Goal: Information Seeking & Learning: Learn about a topic

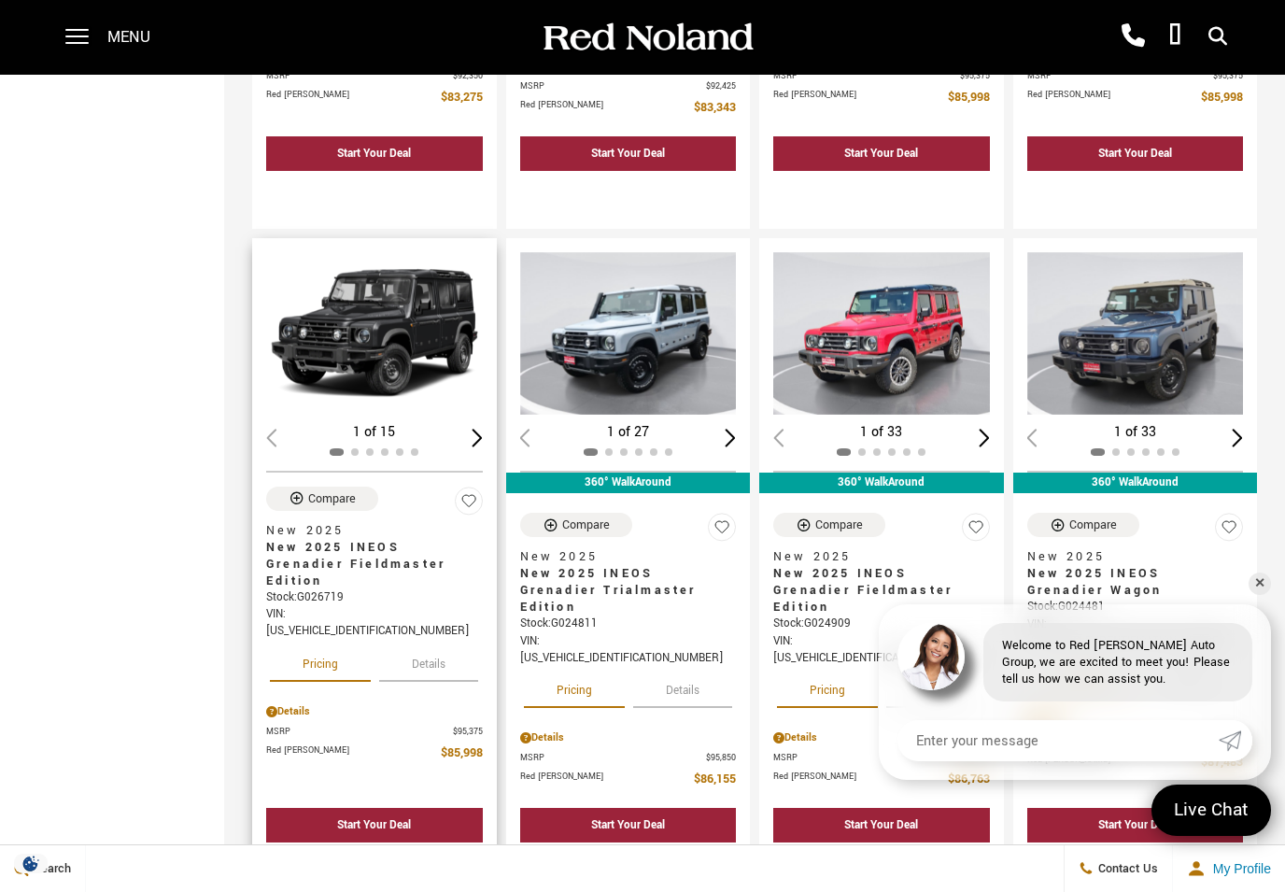
scroll to position [2040, 0]
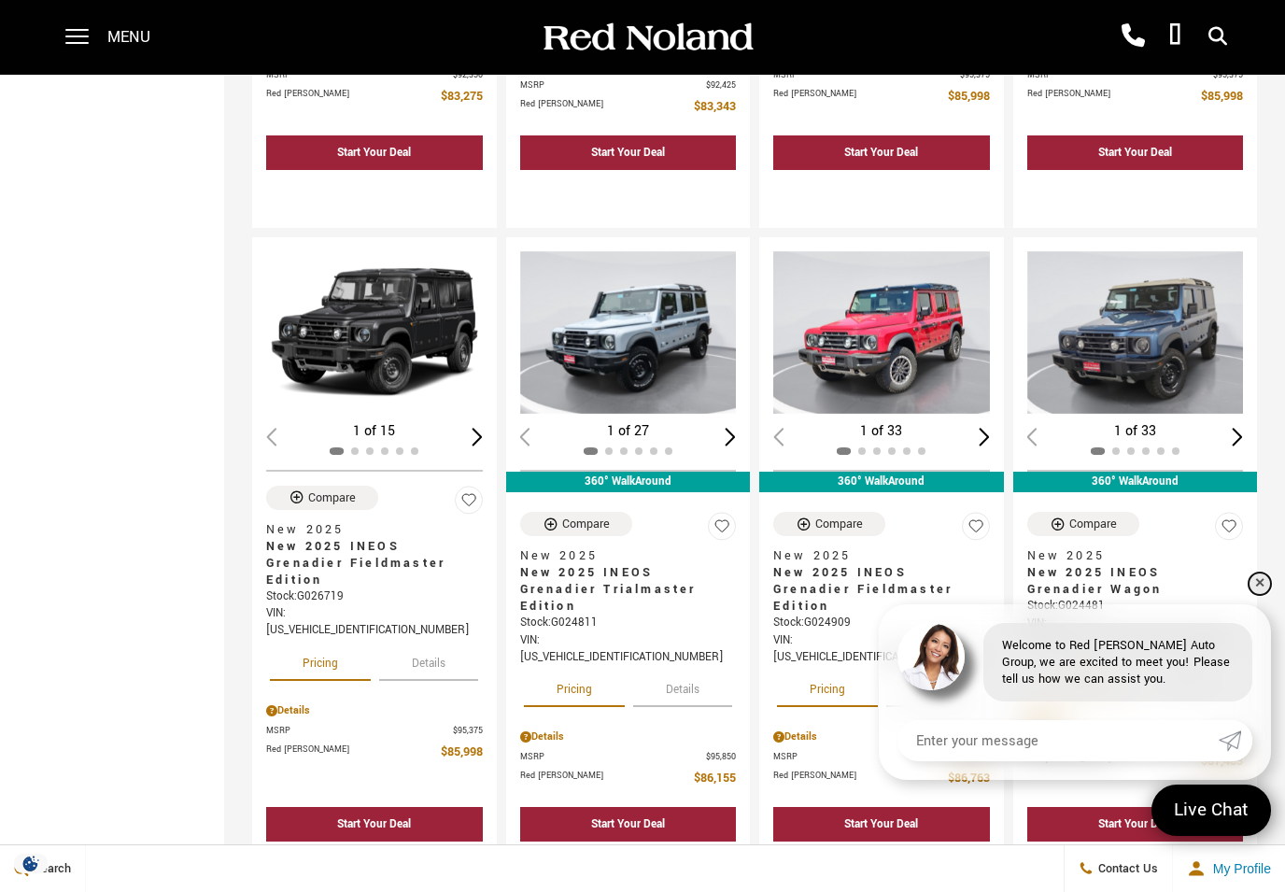
click at [1259, 595] on link "✕" at bounding box center [1259, 583] width 22 height 22
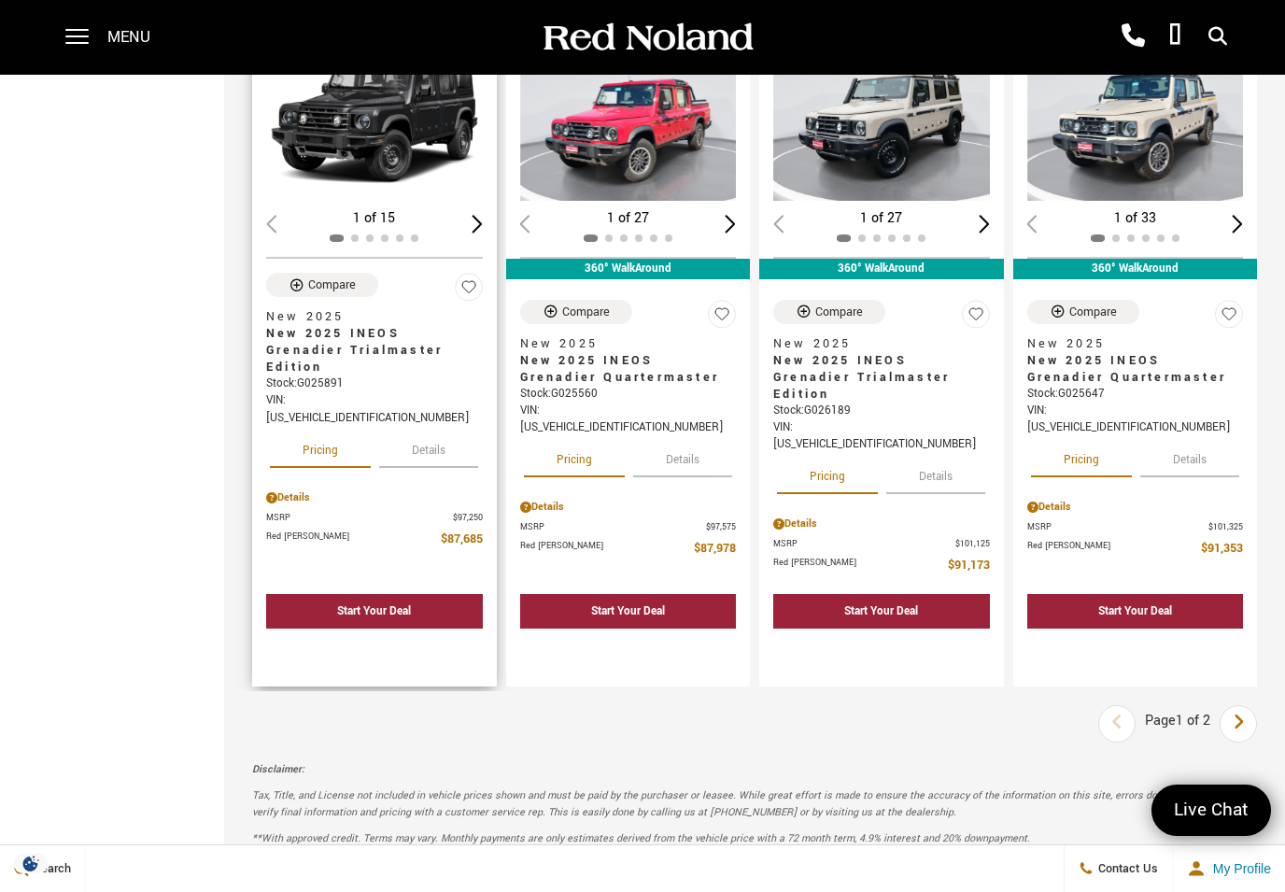
scroll to position [2925, 0]
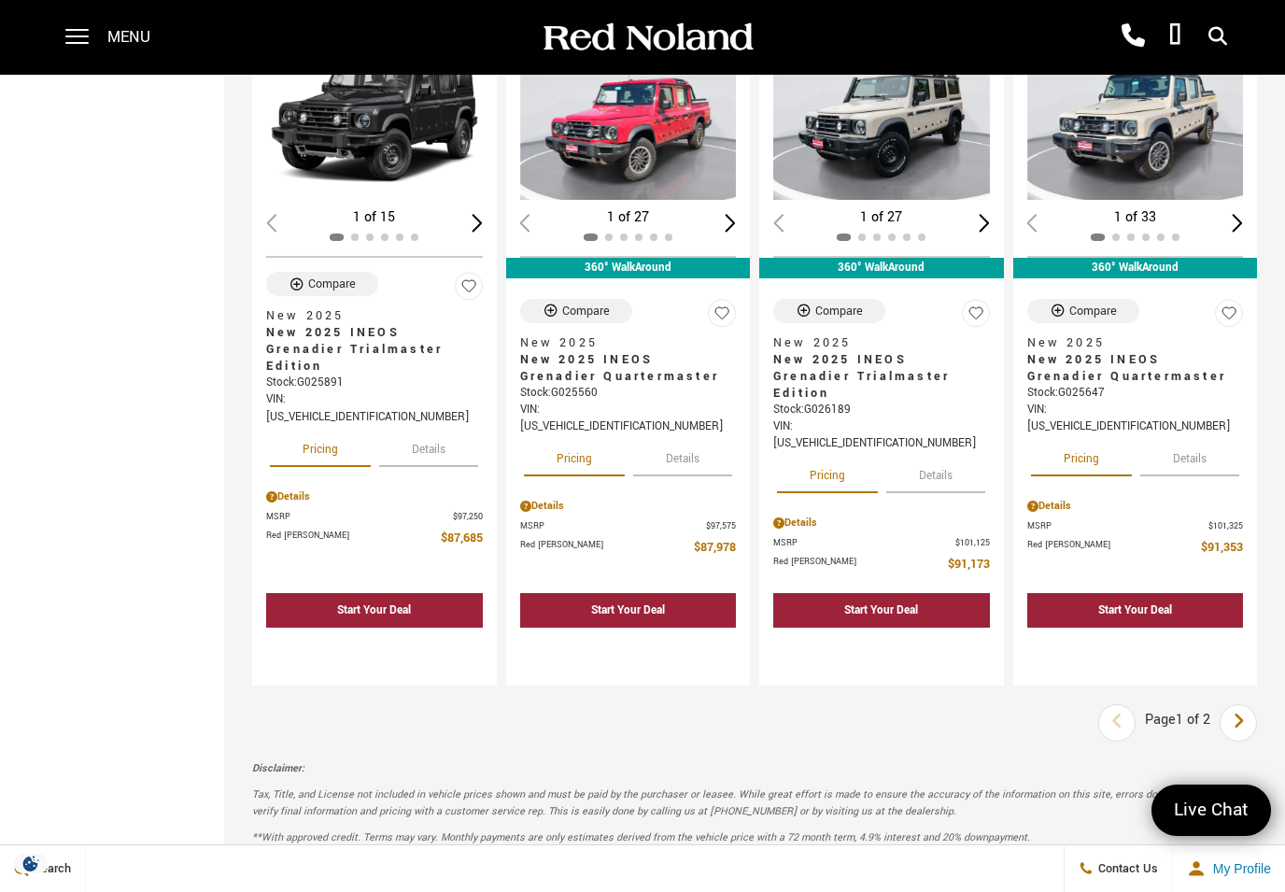
click at [1239, 706] on icon "next page" at bounding box center [1239, 721] width 12 height 30
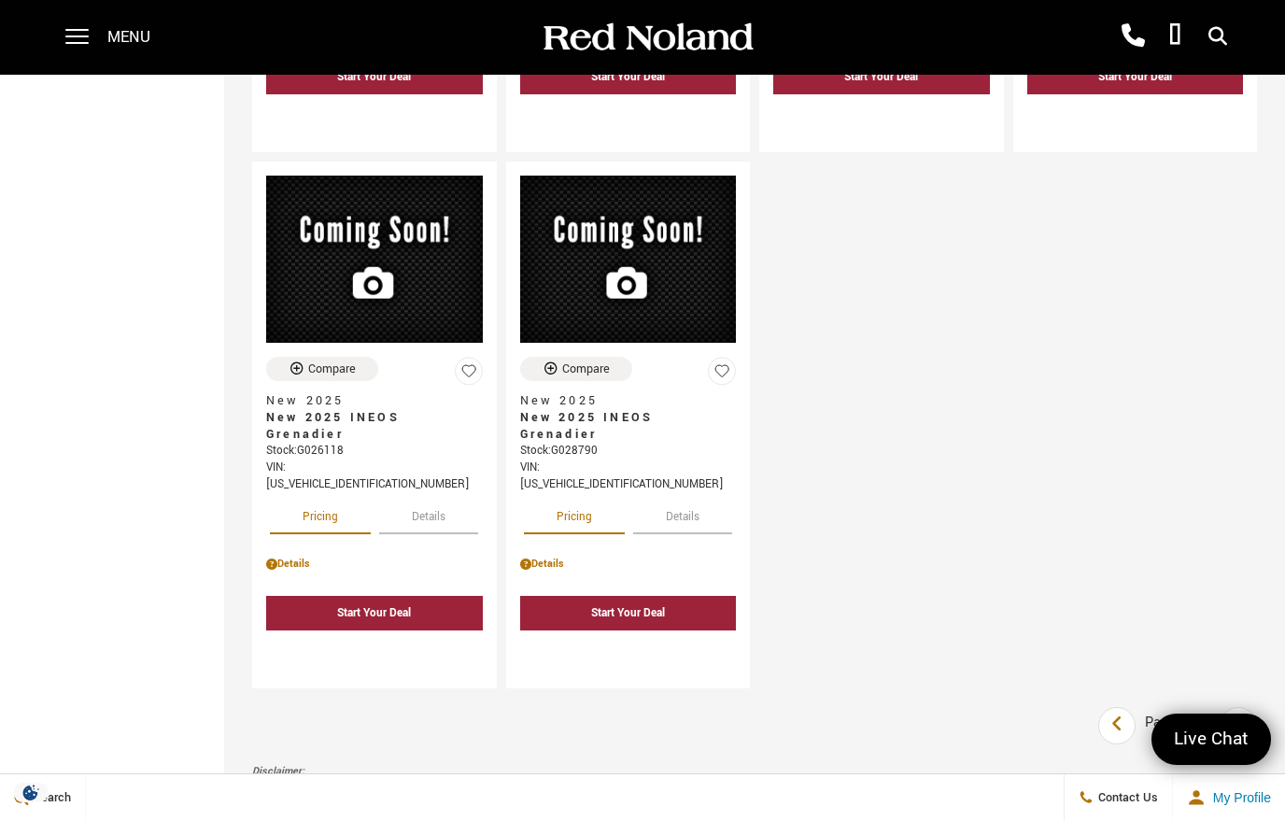
scroll to position [803, 0]
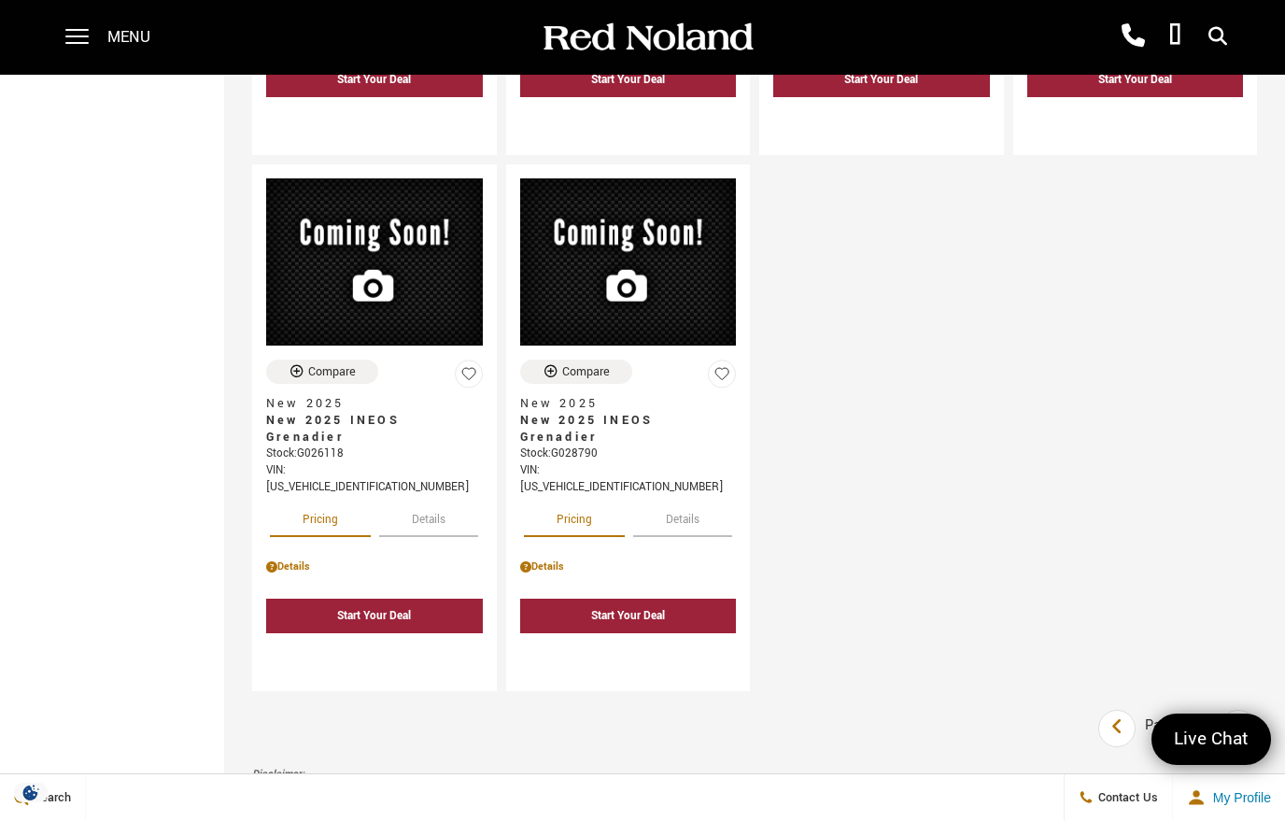
click at [1111, 711] on icon "previous page" at bounding box center [1117, 726] width 12 height 30
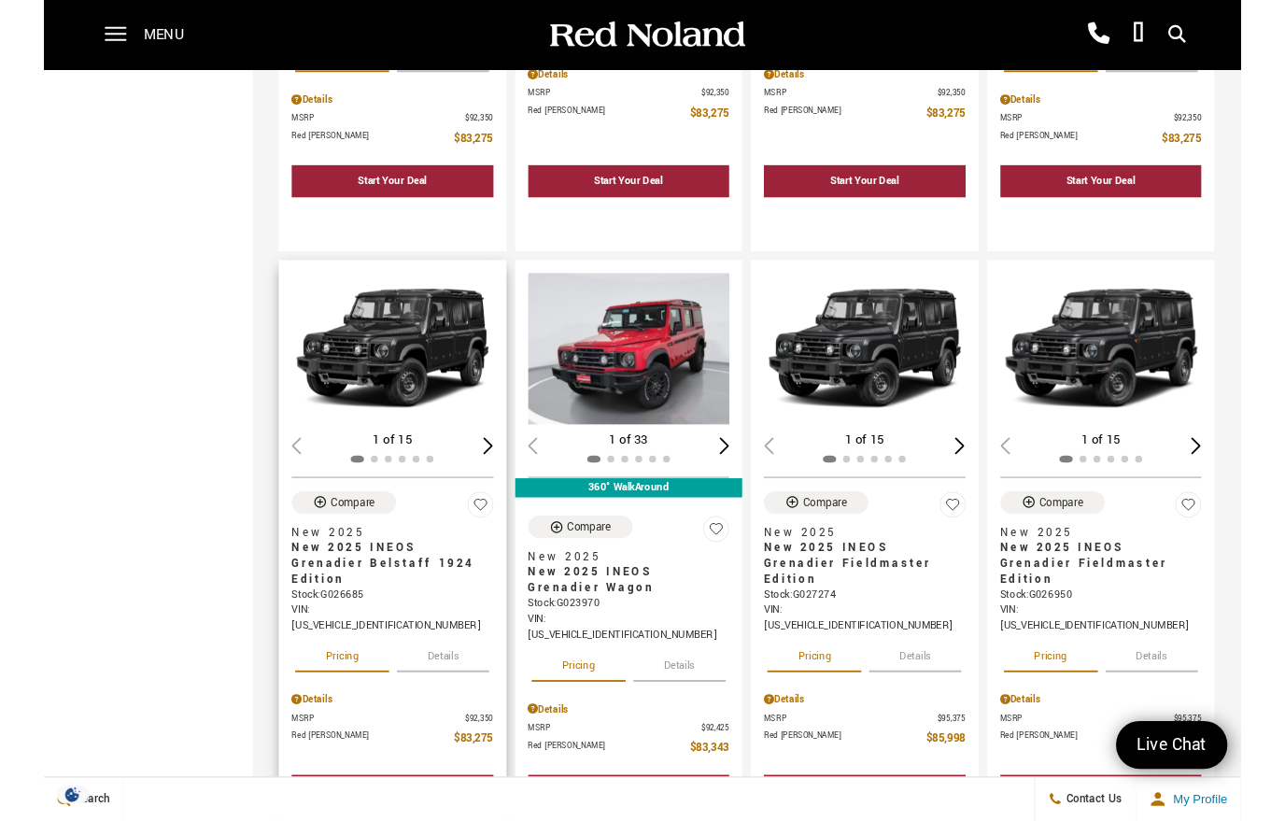
scroll to position [1404, 0]
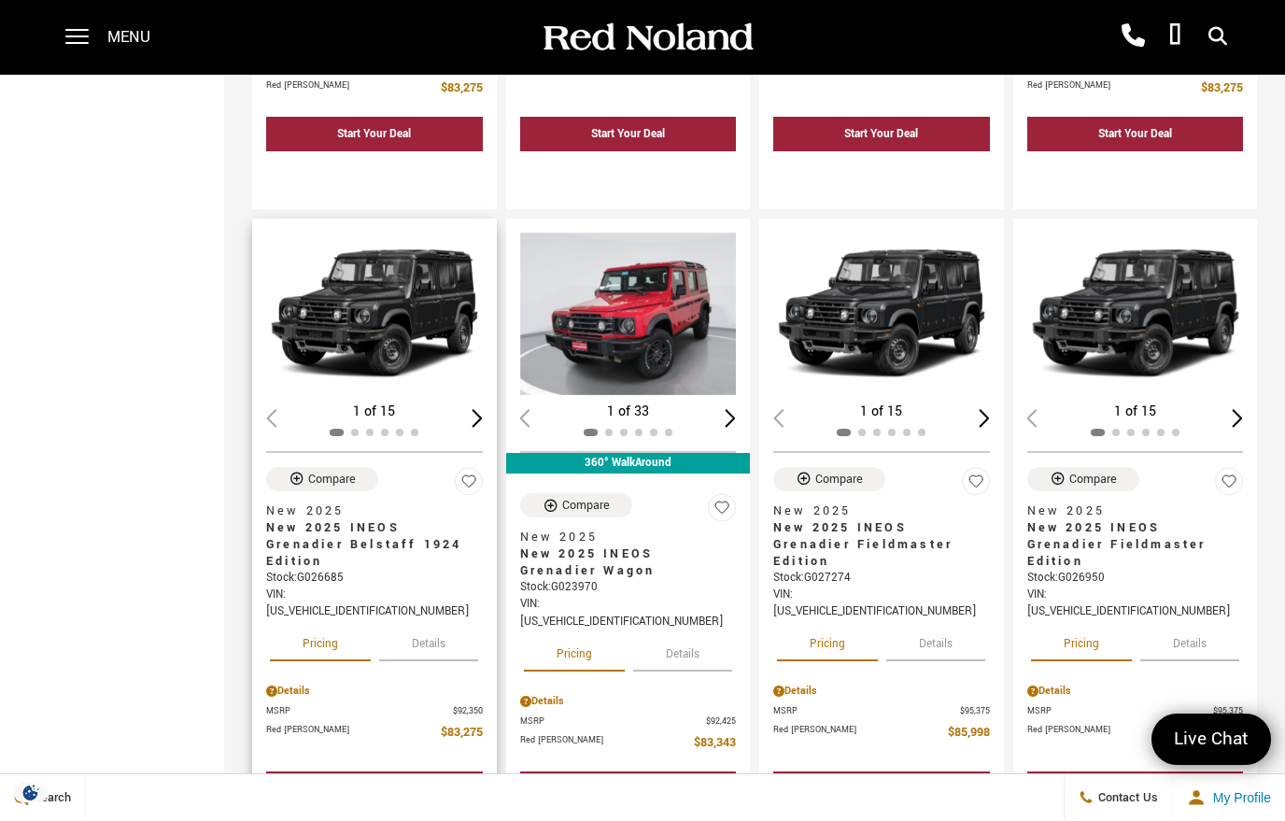
click at [373, 262] on img "1 / 2" at bounding box center [374, 313] width 217 height 162
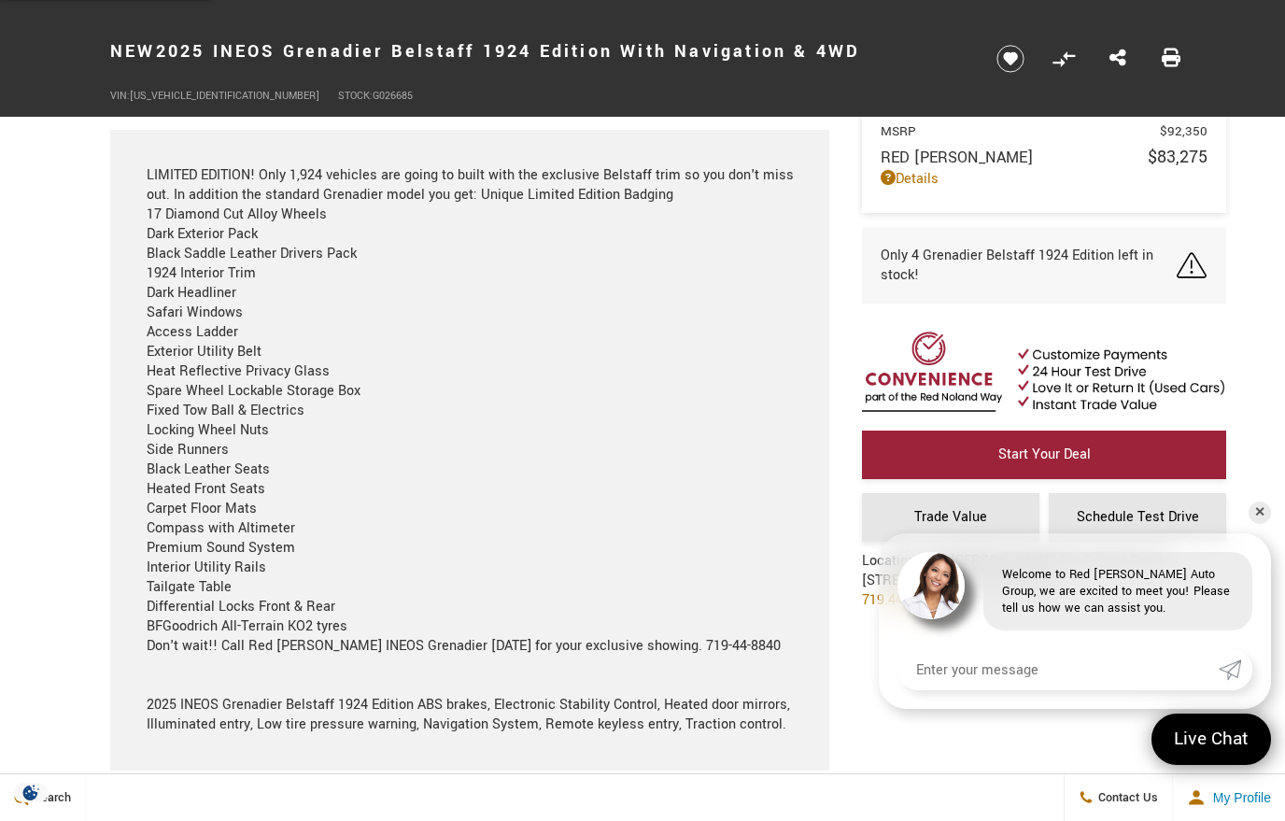
scroll to position [1808, 0]
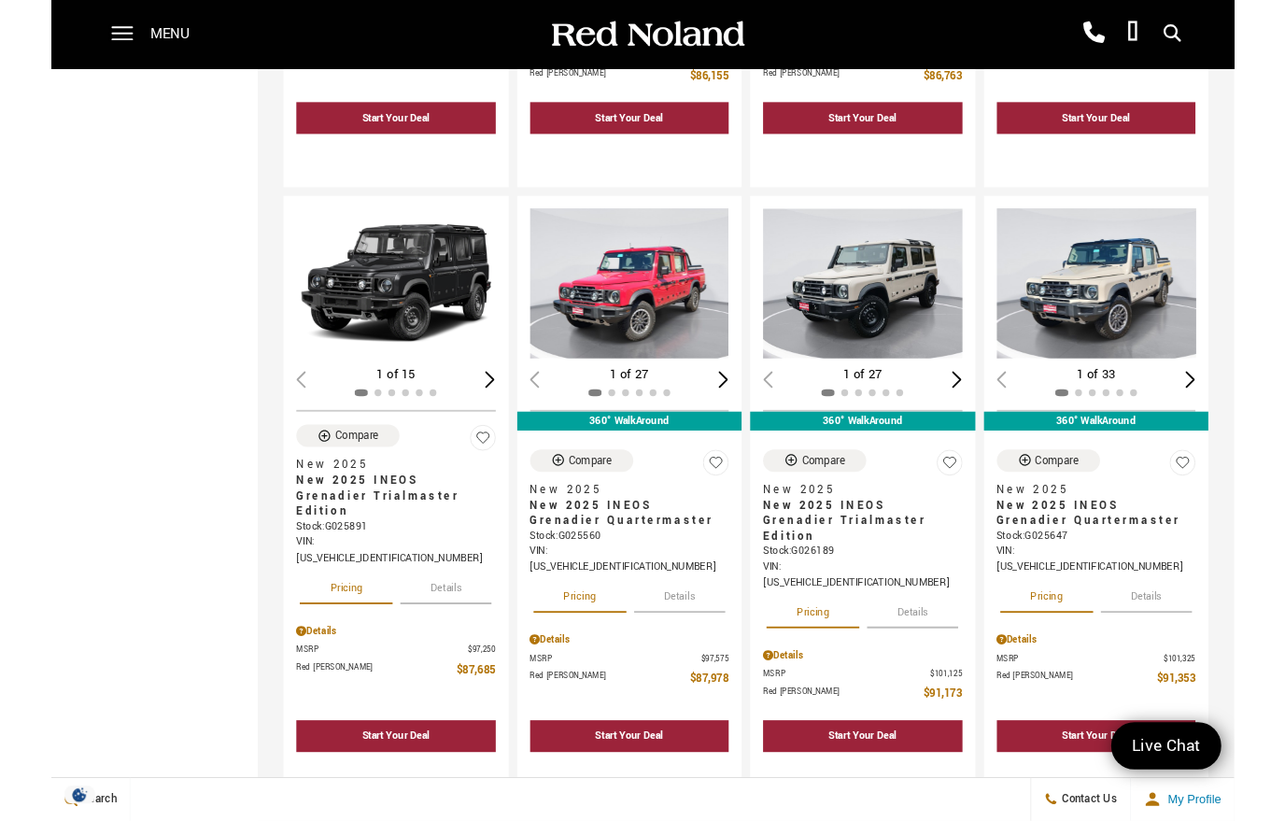
scroll to position [2807, 0]
